Goal: Transaction & Acquisition: Purchase product/service

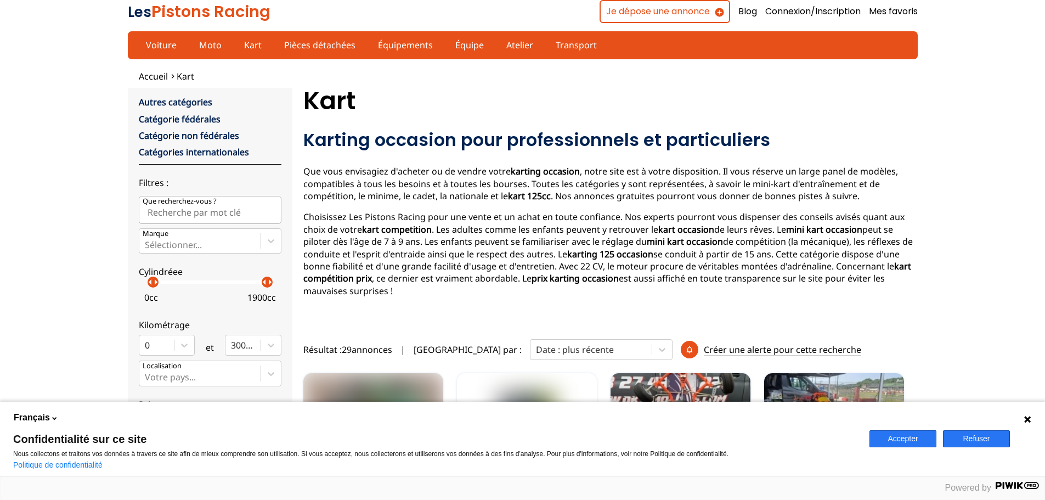
click at [966, 441] on button "Refuser" at bounding box center [976, 438] width 67 height 17
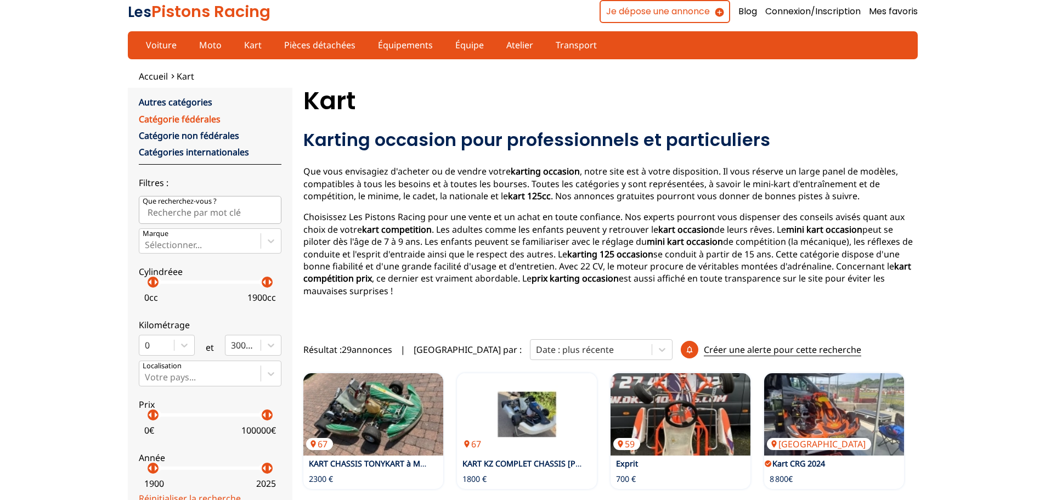
click at [212, 117] on link "Catégorie fédérales" at bounding box center [180, 119] width 82 height 12
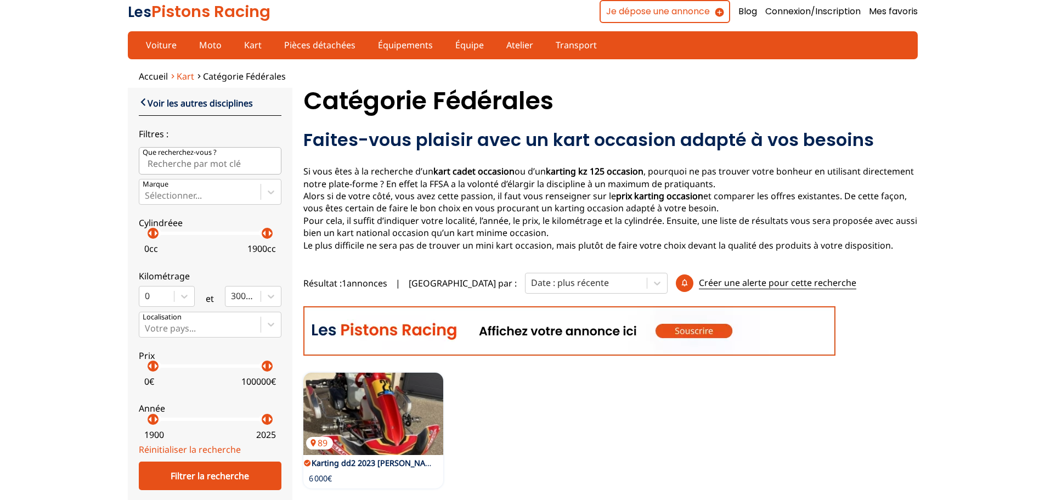
click at [185, 75] on span "Kart" at bounding box center [186, 76] width 18 height 12
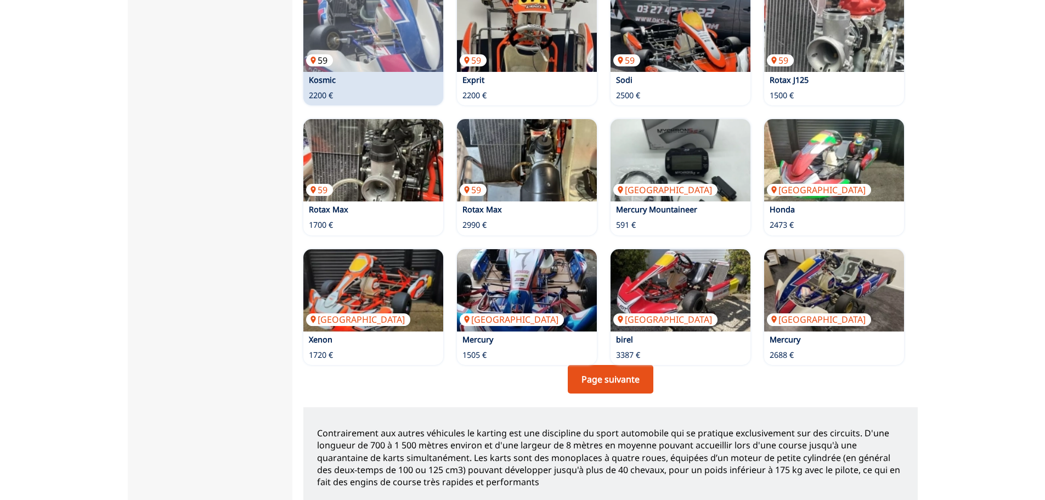
scroll to position [713, 0]
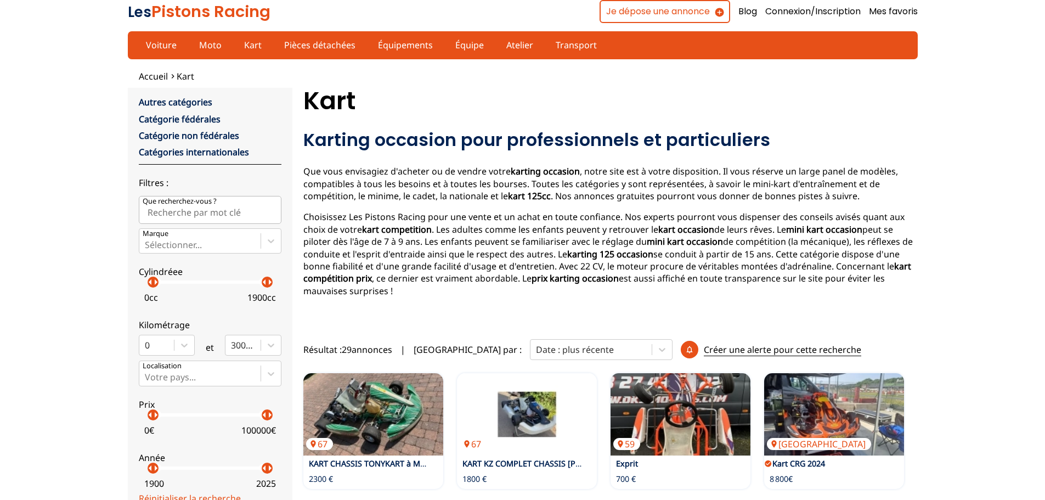
click at [196, 100] on link "Autres catégories" at bounding box center [176, 102] width 74 height 12
click at [205, 140] on link "Catégorie non fédérales" at bounding box center [189, 135] width 100 height 12
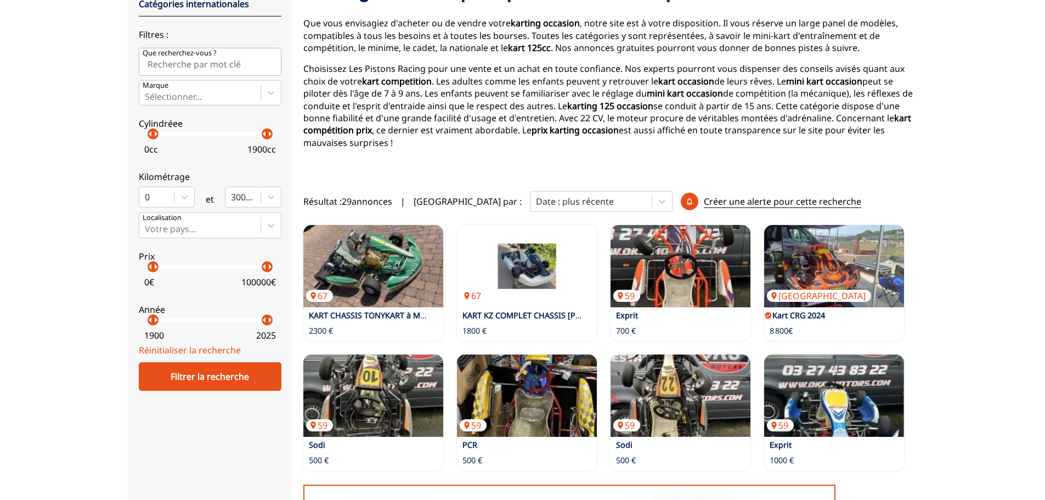
scroll to position [110, 0]
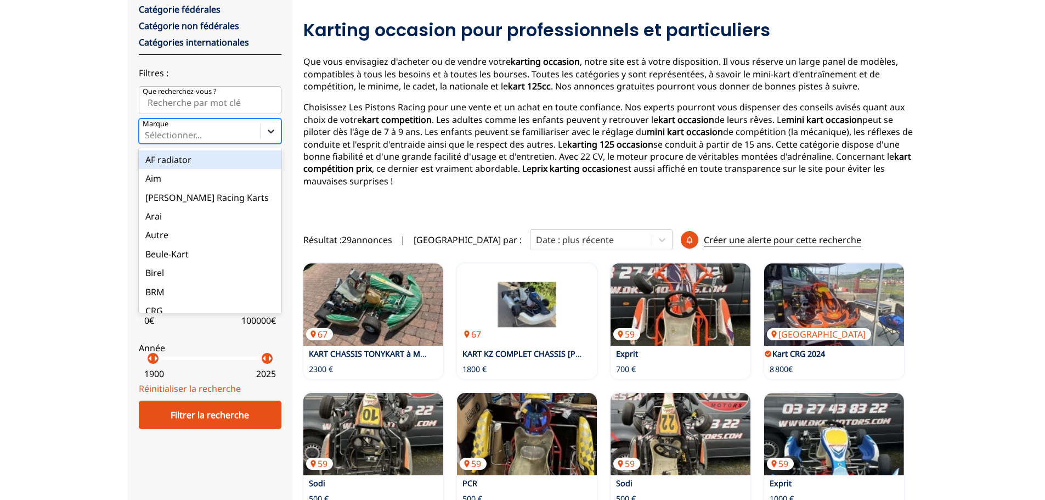
click at [271, 131] on icon at bounding box center [271, 131] width 11 height 11
click at [147, 131] on input "Marque option AF radiator focused, 1 of 35. 35 results available. Use Up and Do…" at bounding box center [146, 135] width 2 height 10
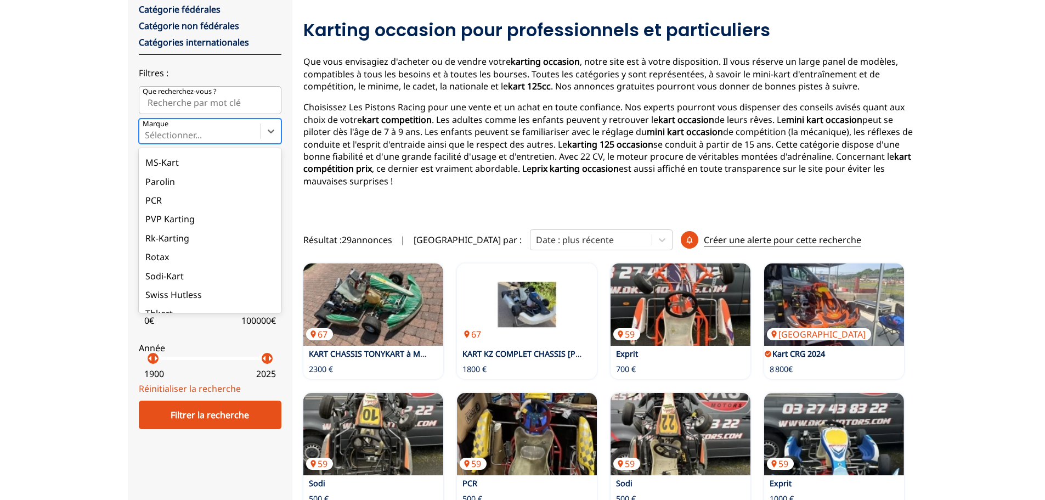
scroll to position [467, 0]
click at [205, 245] on div "Rotax" at bounding box center [210, 239] width 143 height 19
click at [147, 140] on input "Marque option Rotax focused, 30 of 35. 35 results available. Use Up and Down to…" at bounding box center [146, 135] width 2 height 10
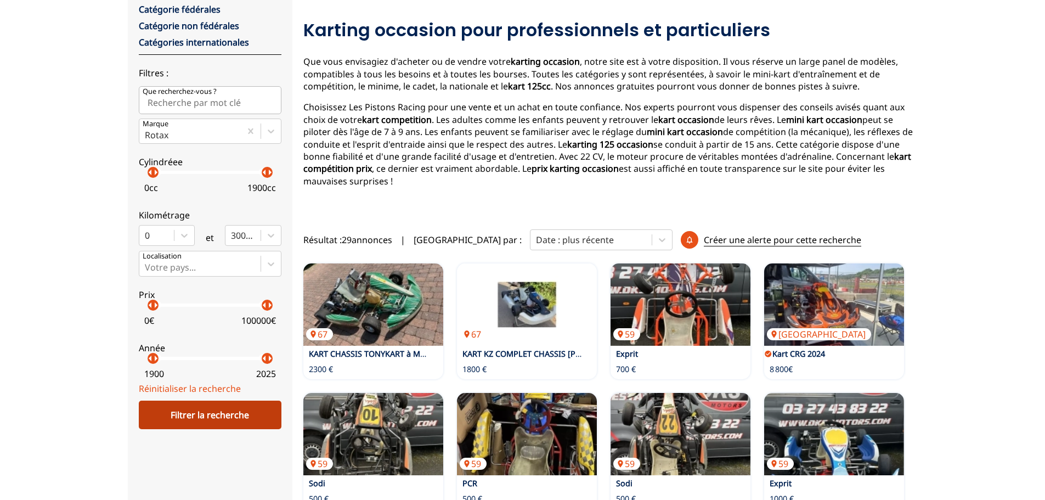
click at [219, 416] on div "Filtrer la recherche" at bounding box center [210, 415] width 143 height 29
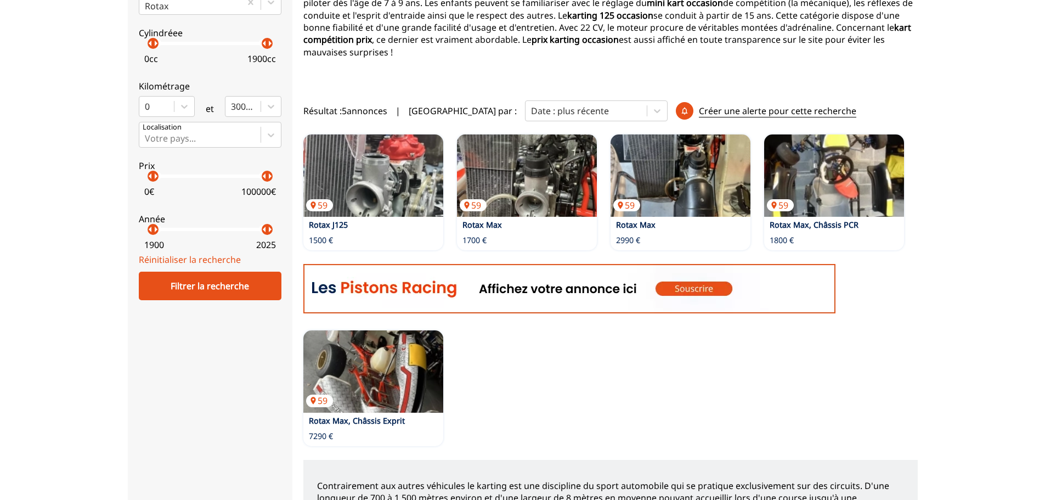
scroll to position [219, 0]
